Goal: Information Seeking & Learning: Find specific page/section

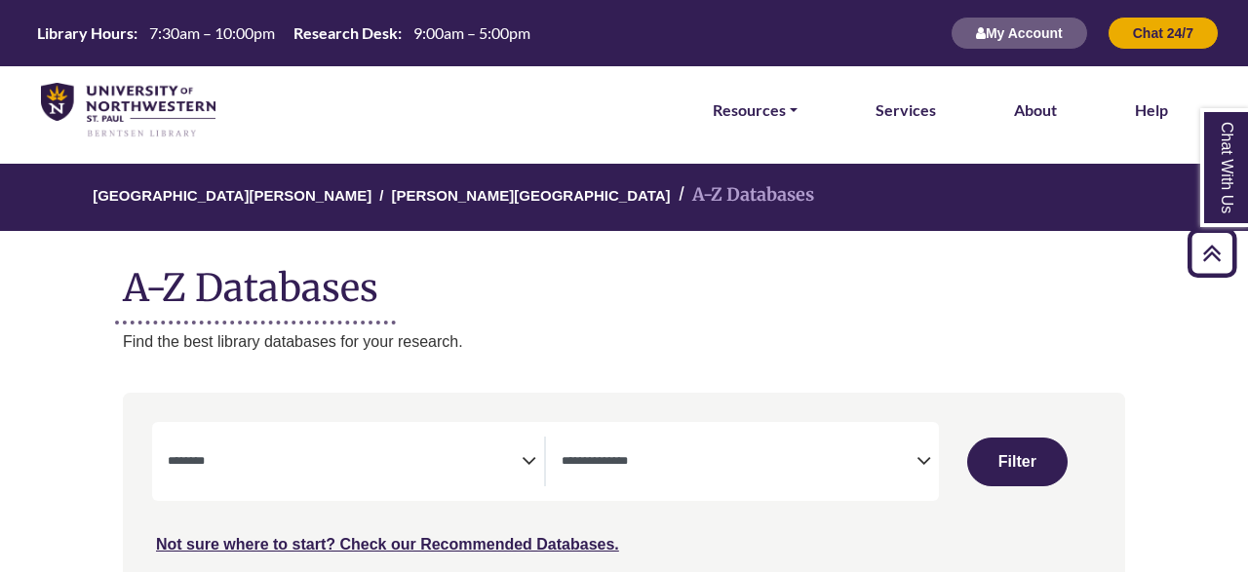
select select "Database Subject Filter"
select select "Database Types Filter"
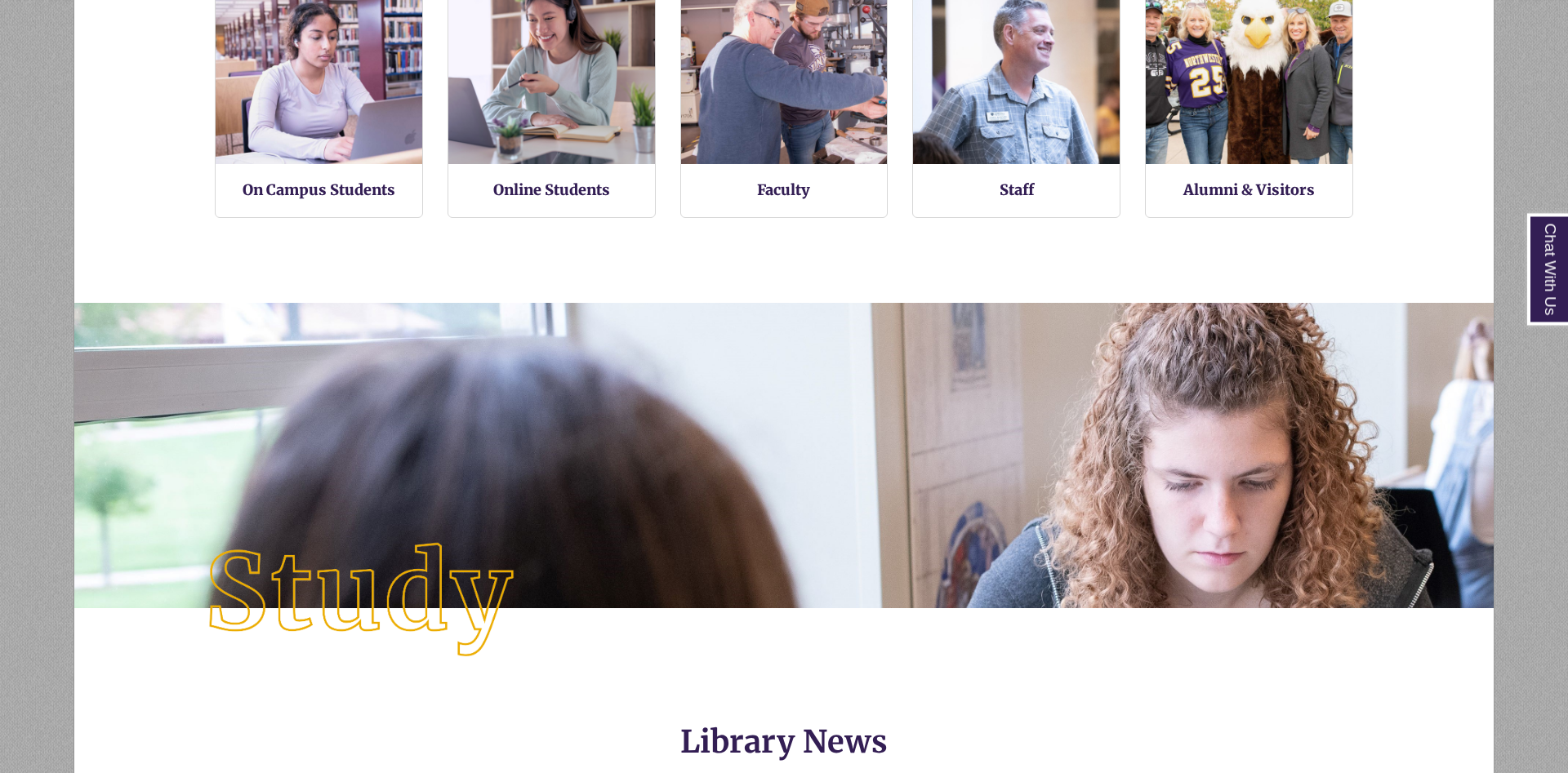
scroll to position [2088, 0]
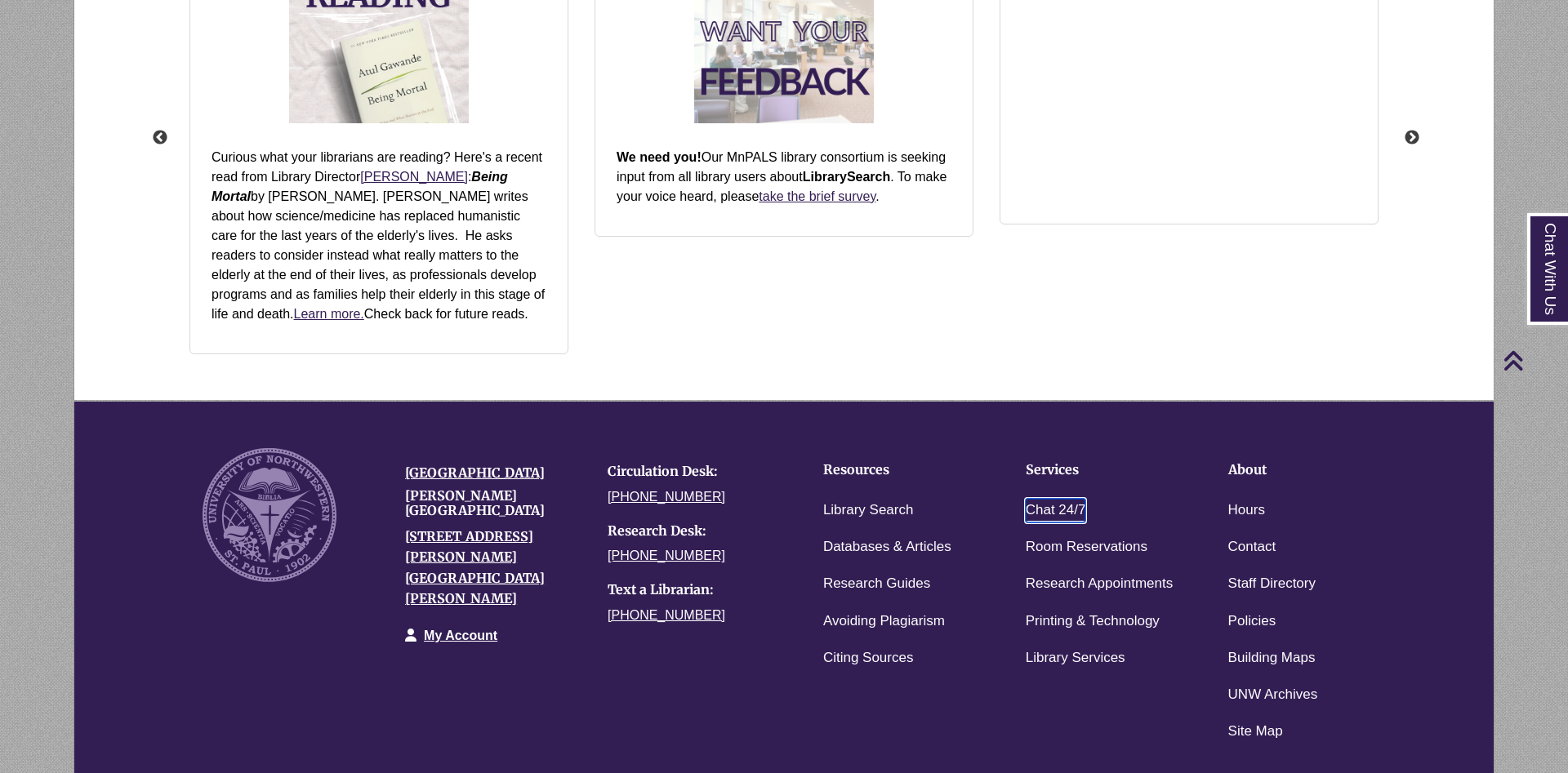
click at [1061, 513] on link "Chat 24/7" at bounding box center [1056, 511] width 60 height 23
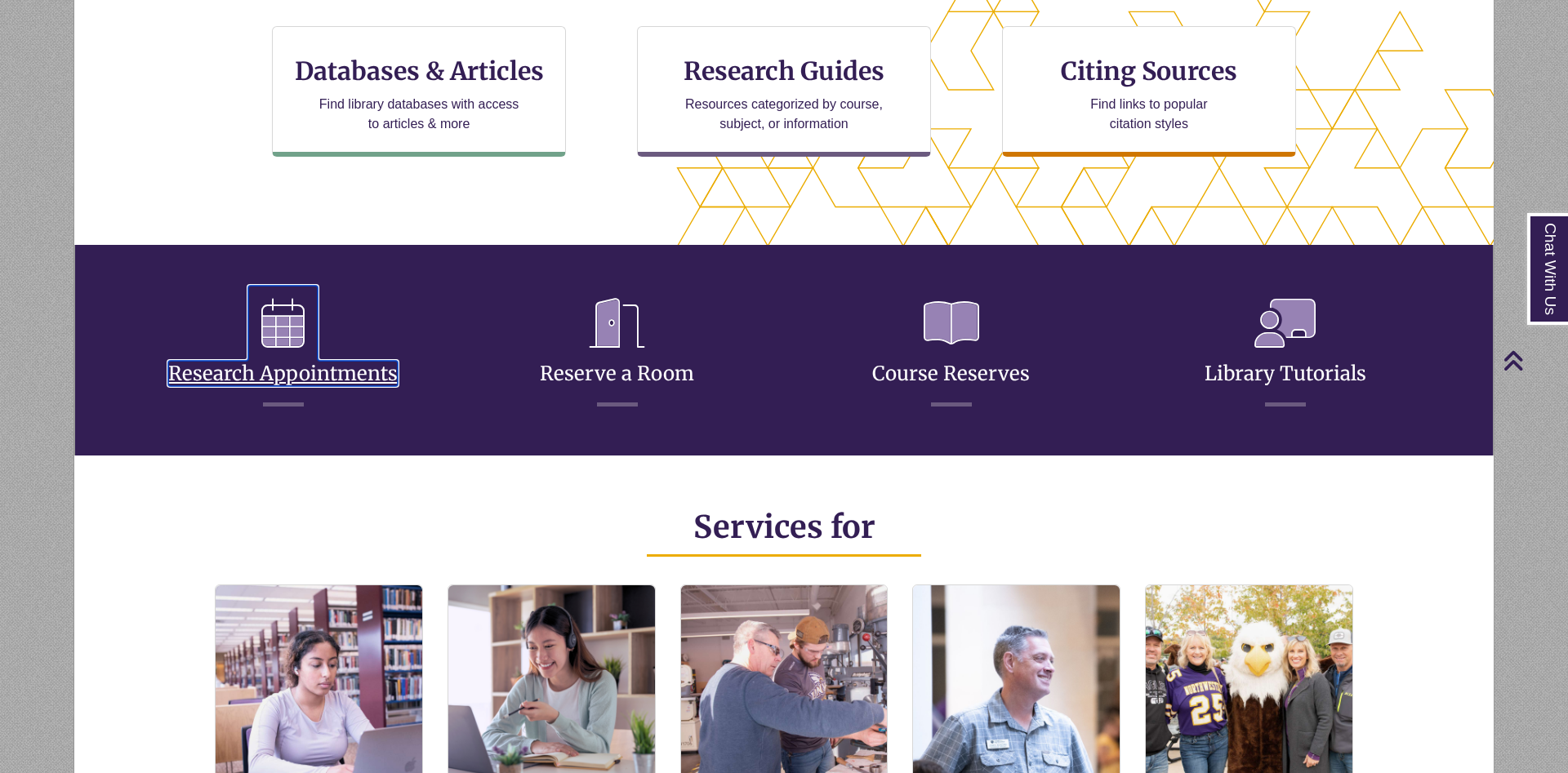
click at [235, 372] on link "Research Appointments" at bounding box center [283, 353] width 230 height 64
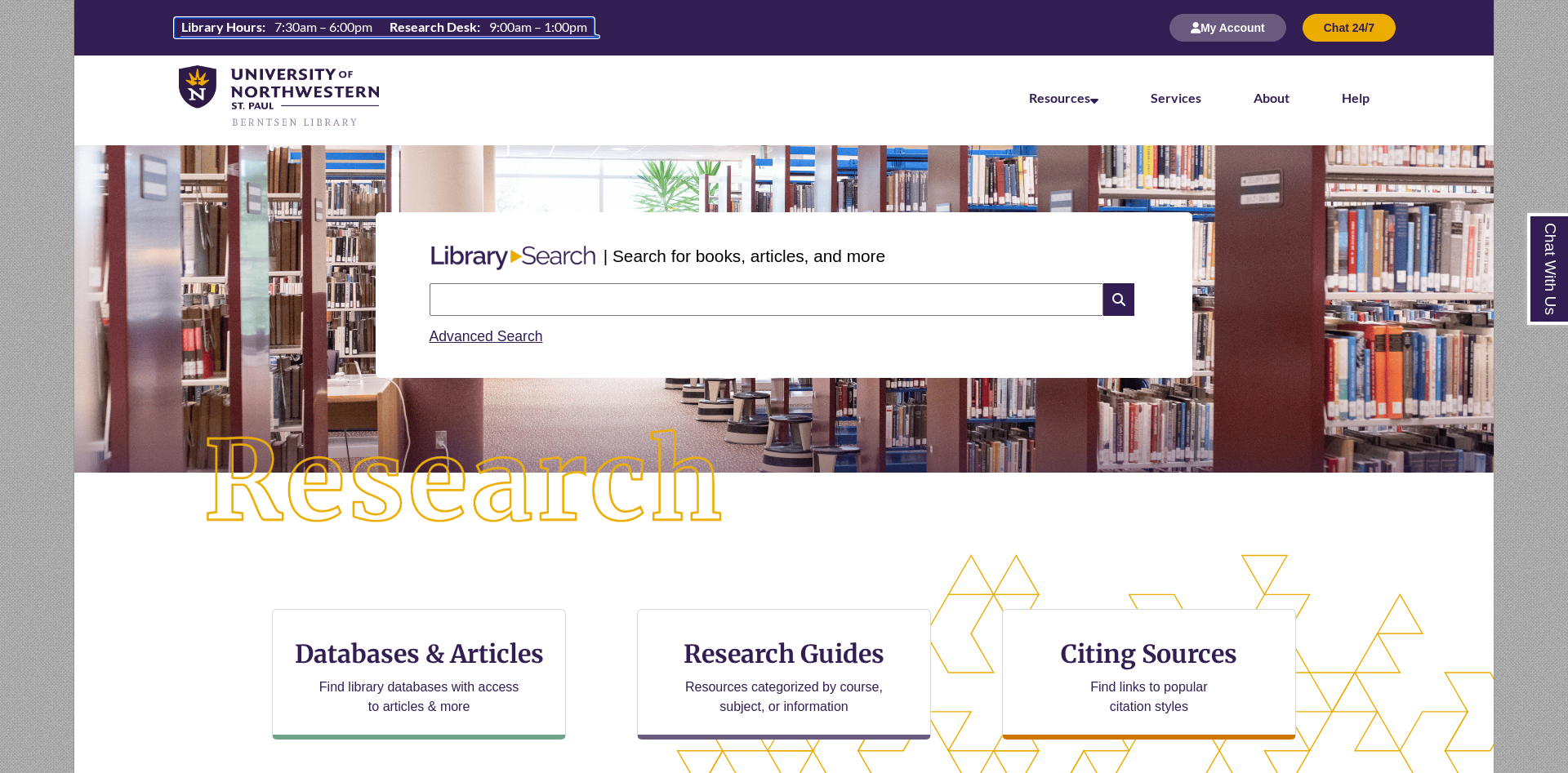
click at [316, 25] on span "7:30am – 6:00pm" at bounding box center [323, 26] width 98 height 16
